Goal: Navigation & Orientation: Find specific page/section

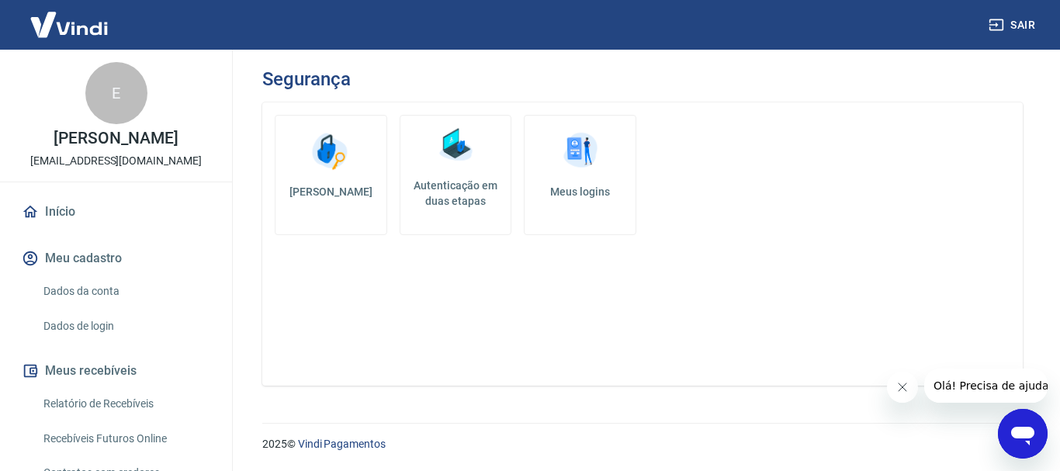
click at [73, 21] on img at bounding box center [69, 24] width 101 height 47
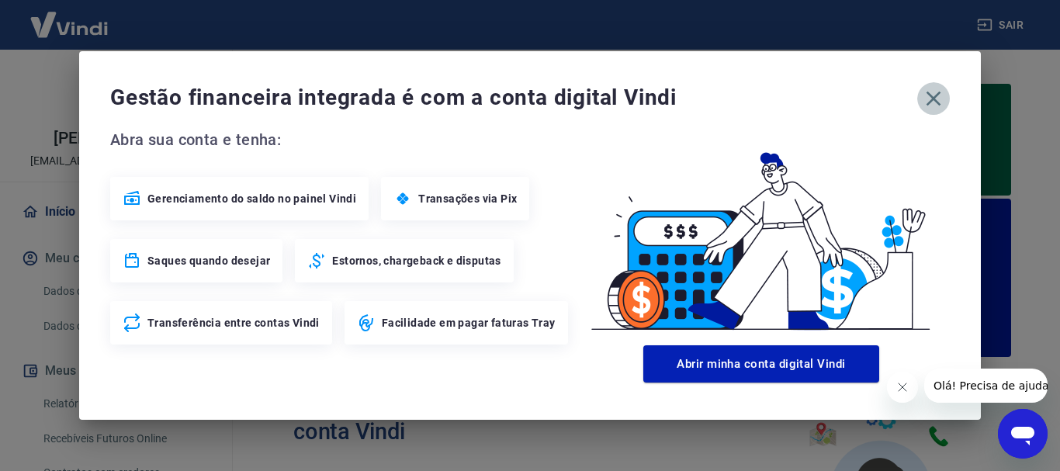
click at [934, 100] on icon "button" at bounding box center [934, 99] width 15 height 15
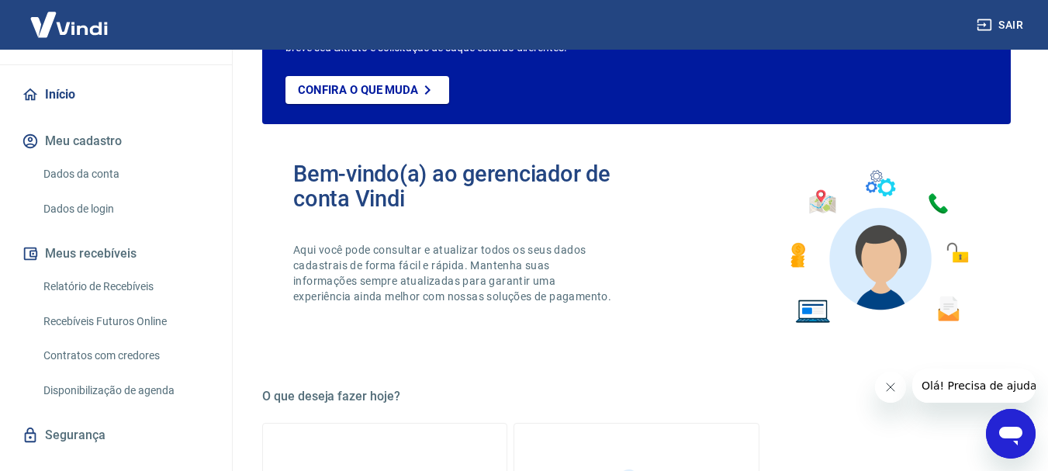
scroll to position [333, 0]
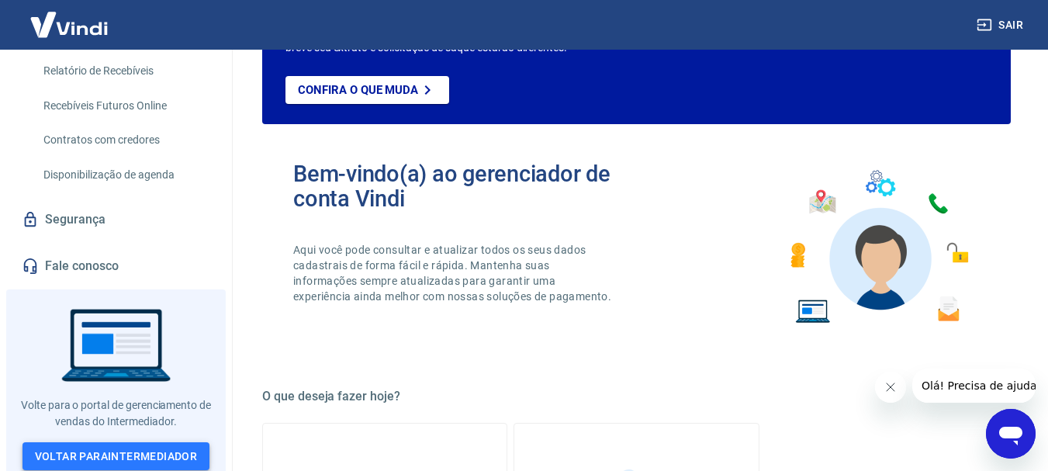
click at [126, 449] on link "Voltar para Intermediador" at bounding box center [117, 456] width 188 height 29
